Goal: Task Accomplishment & Management: Manage account settings

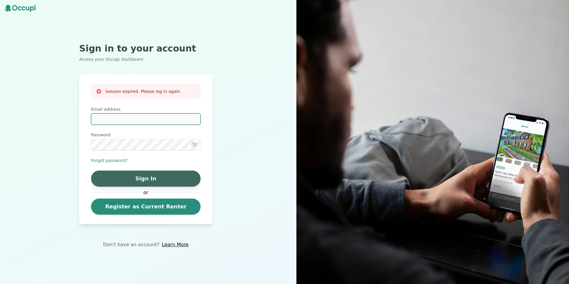
type input "**********"
click at [149, 177] on button "Sign In" at bounding box center [146, 179] width 110 height 16
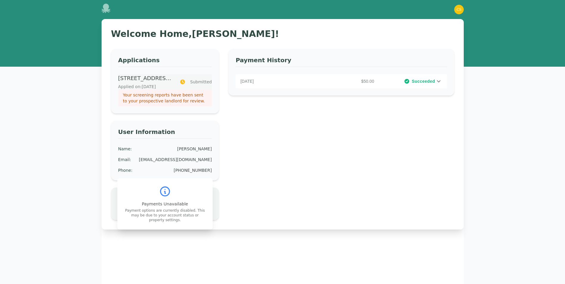
click at [154, 97] on p "Your screening reports have been sent to your prospective landlord for review." at bounding box center [165, 98] width 84 height 12
click at [159, 97] on p "Your screening reports have been sent to your prospective landlord for review." at bounding box center [165, 98] width 84 height 12
click at [139, 79] on p "1904 Woodrow Dr, Birmingham, AL 35217" at bounding box center [145, 78] width 54 height 8
click at [252, 81] on p "August 31, 2025" at bounding box center [274, 81] width 68 height 6
click at [166, 98] on p "Your screening reports have been sent to your prospective landlord for review." at bounding box center [165, 98] width 84 height 12
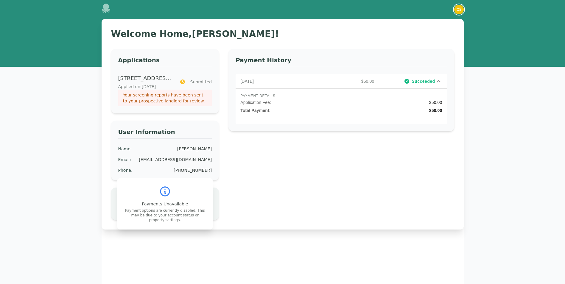
click at [457, 9] on img "button" at bounding box center [459, 10] width 10 height 10
click at [425, 24] on button "Your Profile" at bounding box center [434, 22] width 57 height 11
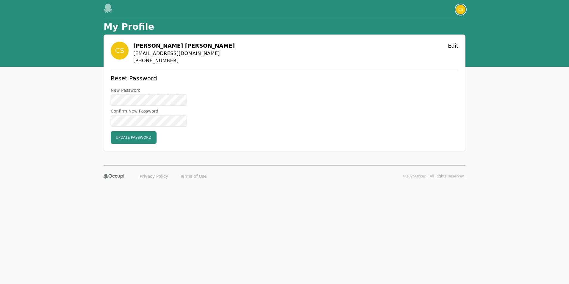
click at [460, 11] on img "button" at bounding box center [461, 10] width 10 height 10
click at [424, 32] on button "Sign out" at bounding box center [437, 32] width 57 height 11
